Goal: Task Accomplishment & Management: Manage account settings

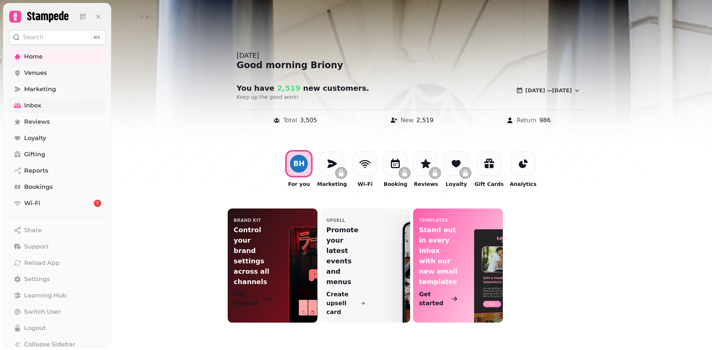
click at [40, 110] on link "Inbox" at bounding box center [57, 105] width 96 height 15
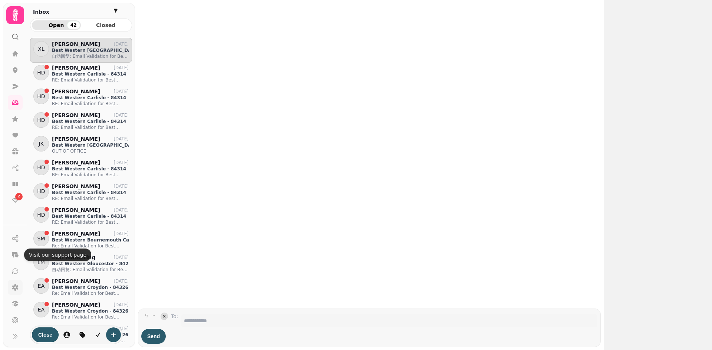
scroll to position [301, 96]
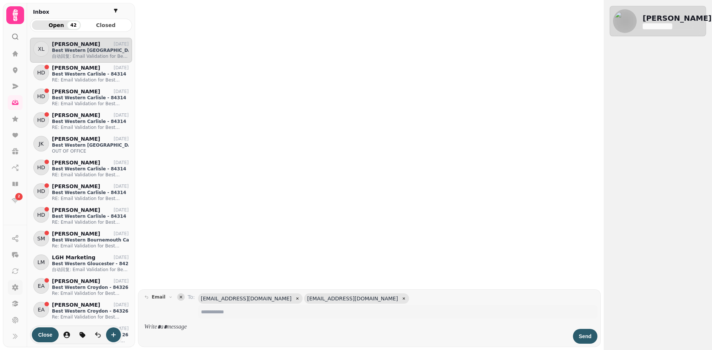
click at [17, 284] on icon at bounding box center [14, 287] width 7 height 7
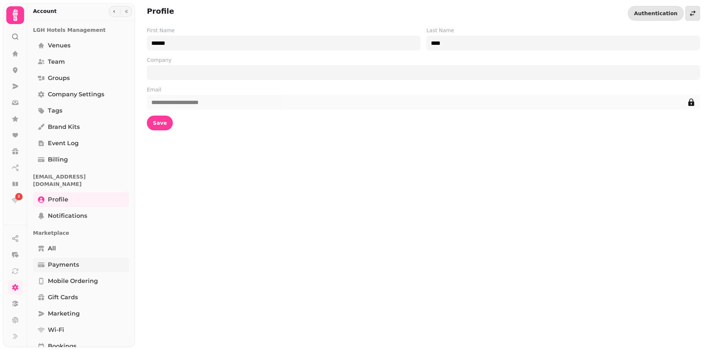
click at [65, 261] on span "Payments" at bounding box center [63, 265] width 31 height 9
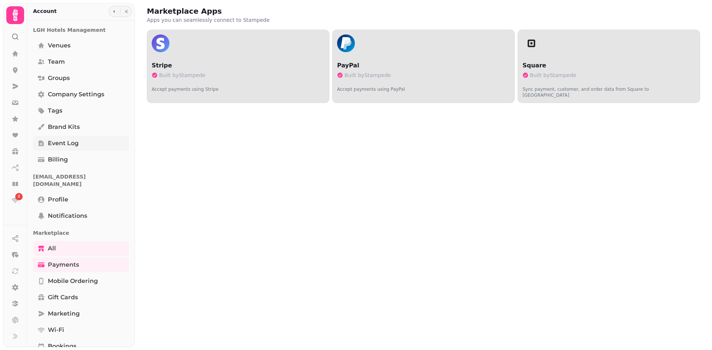
click at [62, 148] on link "Event log" at bounding box center [81, 143] width 96 height 15
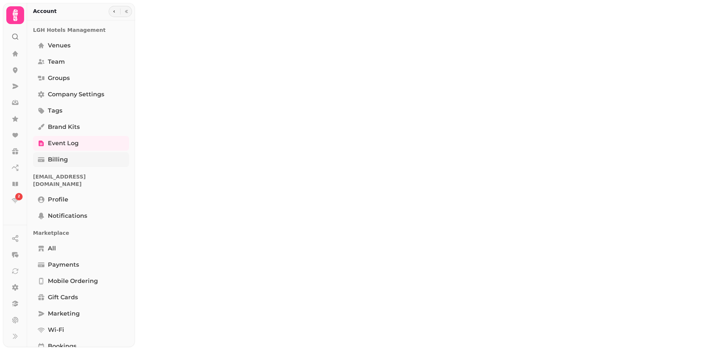
click at [58, 157] on span "Billing" at bounding box center [58, 159] width 20 height 9
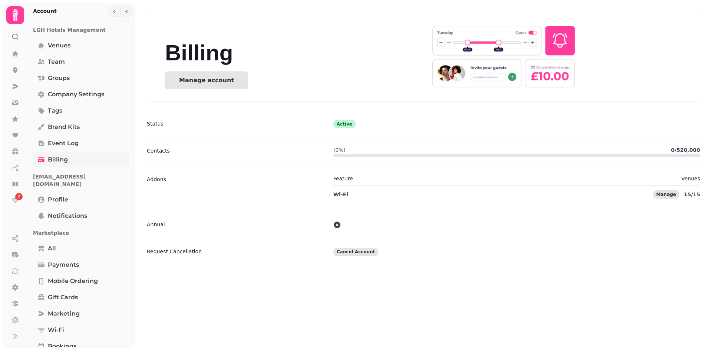
click at [57, 161] on span "Billing" at bounding box center [58, 159] width 20 height 9
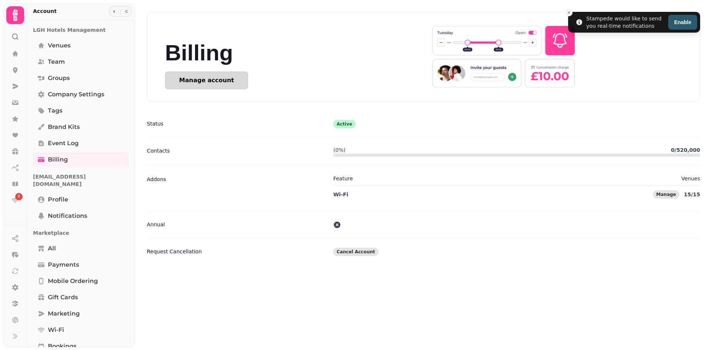
click at [219, 80] on div "Manage account" at bounding box center [206, 80] width 55 height 6
